Goal: Navigation & Orientation: Understand site structure

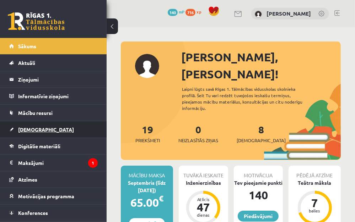
click at [56, 135] on link "[DEMOGRAPHIC_DATA]" at bounding box center [53, 129] width 88 height 16
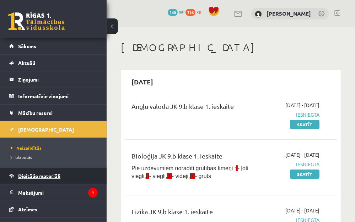
click at [34, 173] on link "Digitālie materiāli" at bounding box center [53, 176] width 88 height 16
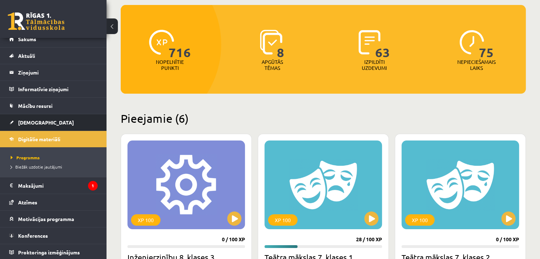
scroll to position [8, 0]
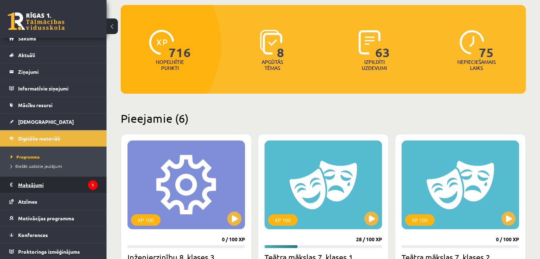
click at [64, 190] on legend "Maksājumi 1" at bounding box center [58, 185] width 80 height 16
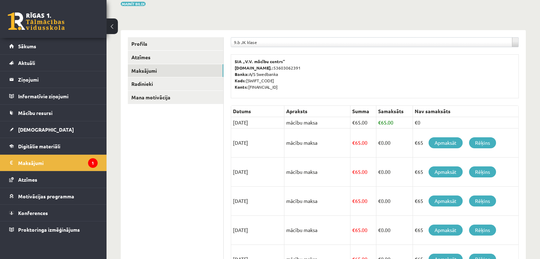
scroll to position [71, 0]
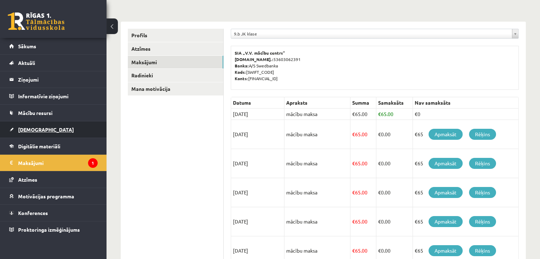
click at [28, 127] on span "[DEMOGRAPHIC_DATA]" at bounding box center [46, 129] width 56 height 6
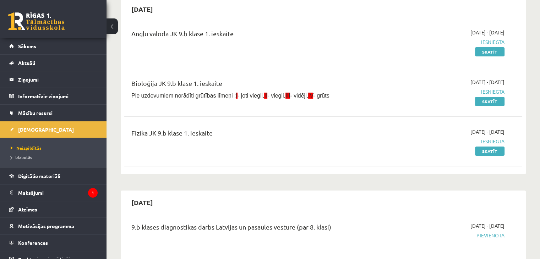
scroll to position [36, 0]
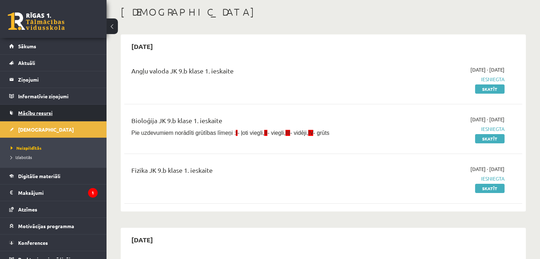
click at [13, 115] on link "Mācību resursi" at bounding box center [53, 113] width 88 height 16
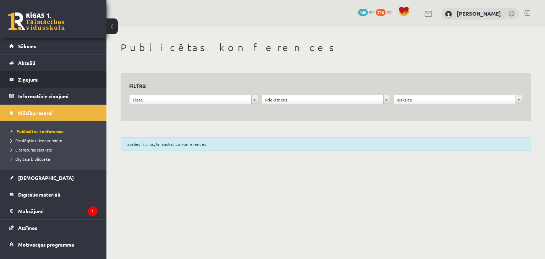
click at [30, 77] on legend "Ziņojumi 0" at bounding box center [58, 79] width 80 height 16
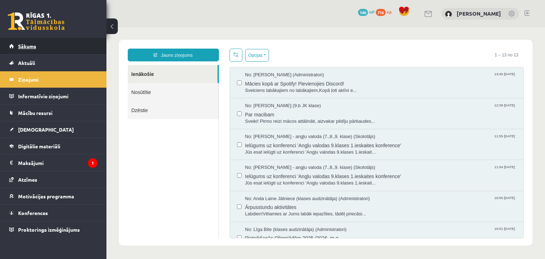
click at [77, 43] on link "Sākums" at bounding box center [53, 46] width 88 height 16
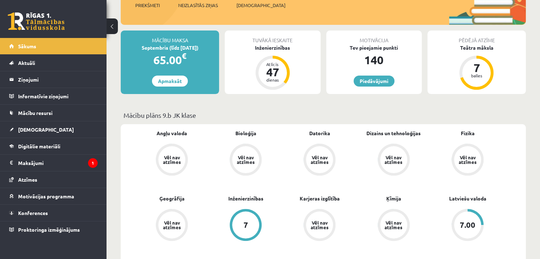
scroll to position [107, 0]
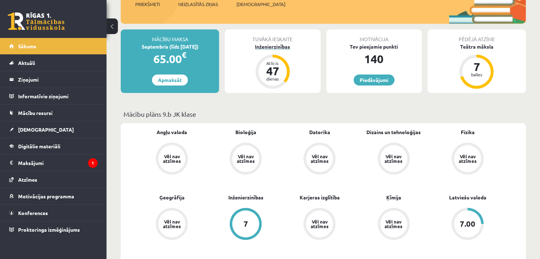
click at [275, 60] on div "Atlicis 47 dienas" at bounding box center [273, 72] width 28 height 28
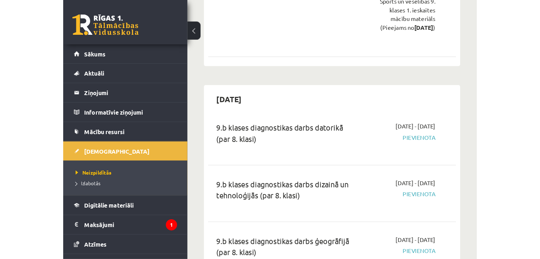
scroll to position [923, 0]
